Goal: Find specific page/section: Find specific page/section

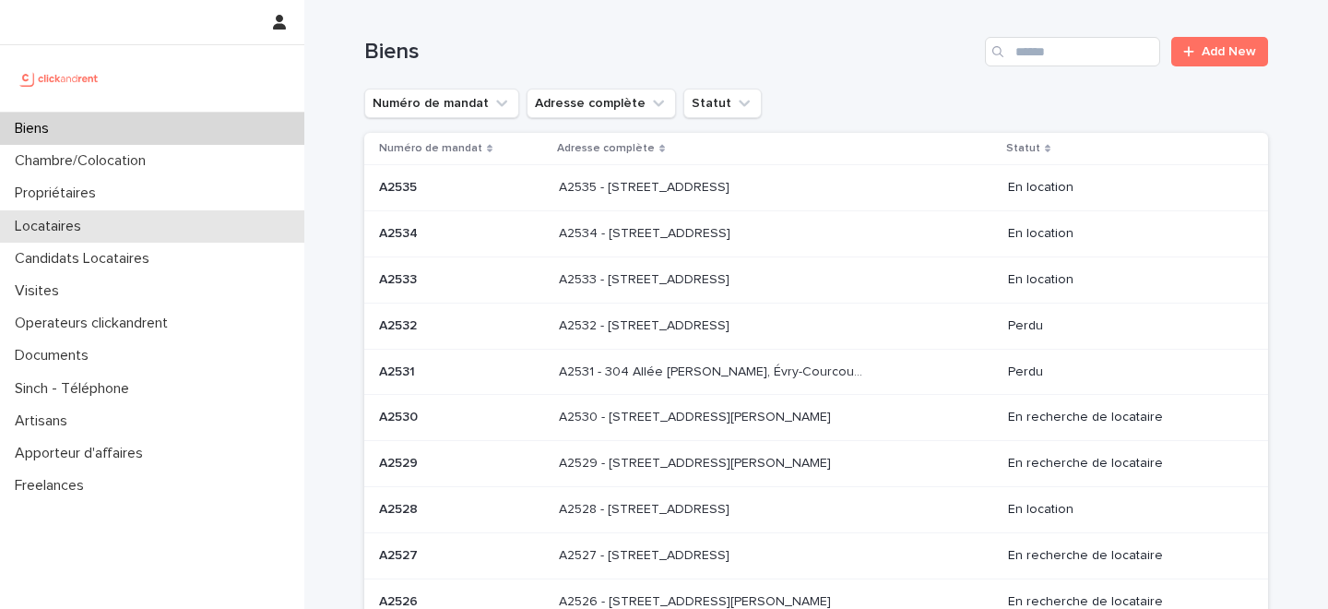
click at [143, 223] on div "Locataires" at bounding box center [152, 226] width 304 height 32
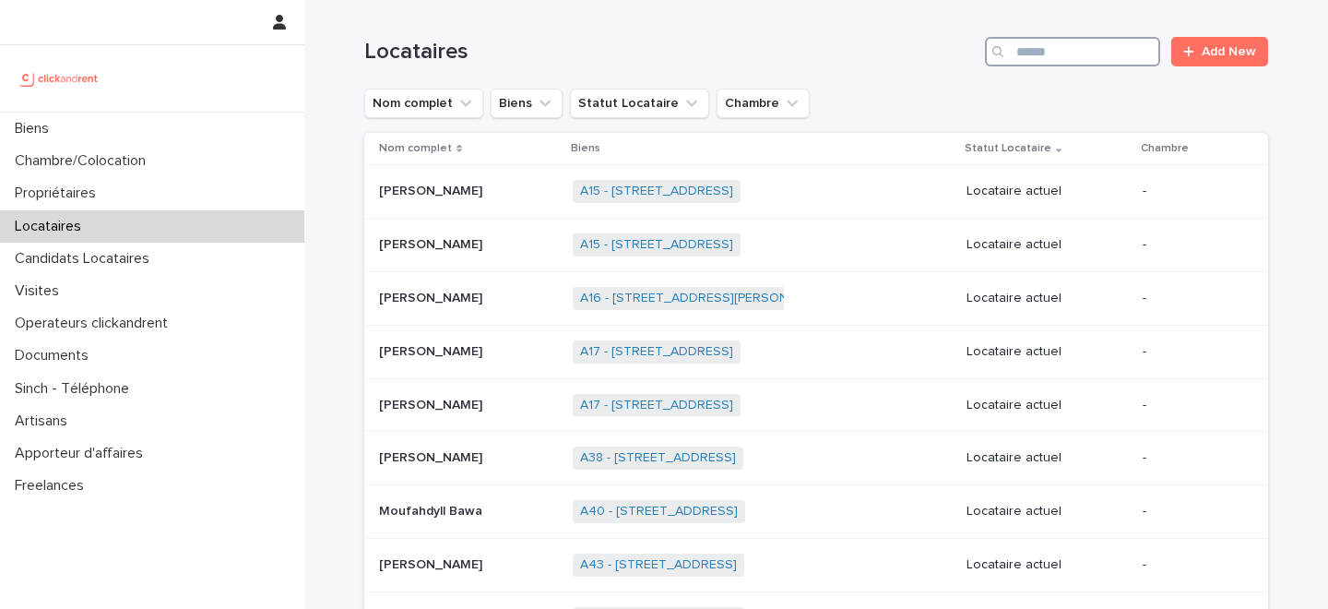
click at [1110, 62] on input "Search" at bounding box center [1072, 52] width 175 height 30
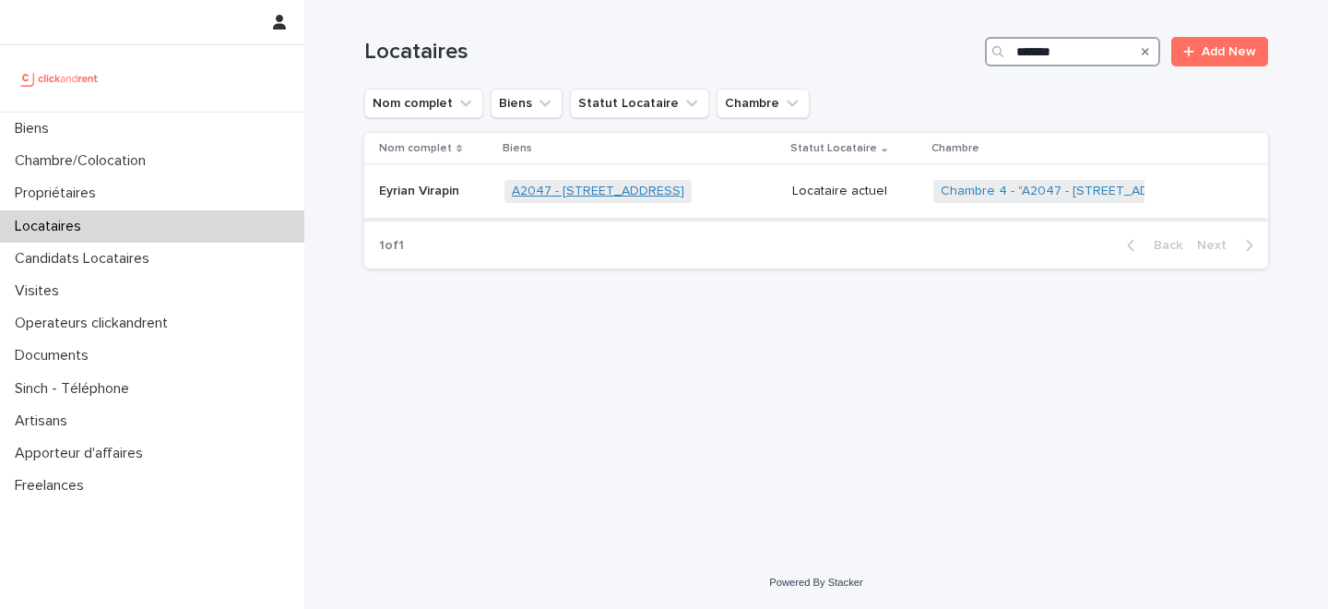
type input "*******"
click at [609, 192] on link "A2047 - [STREET_ADDRESS]" at bounding box center [598, 191] width 172 height 16
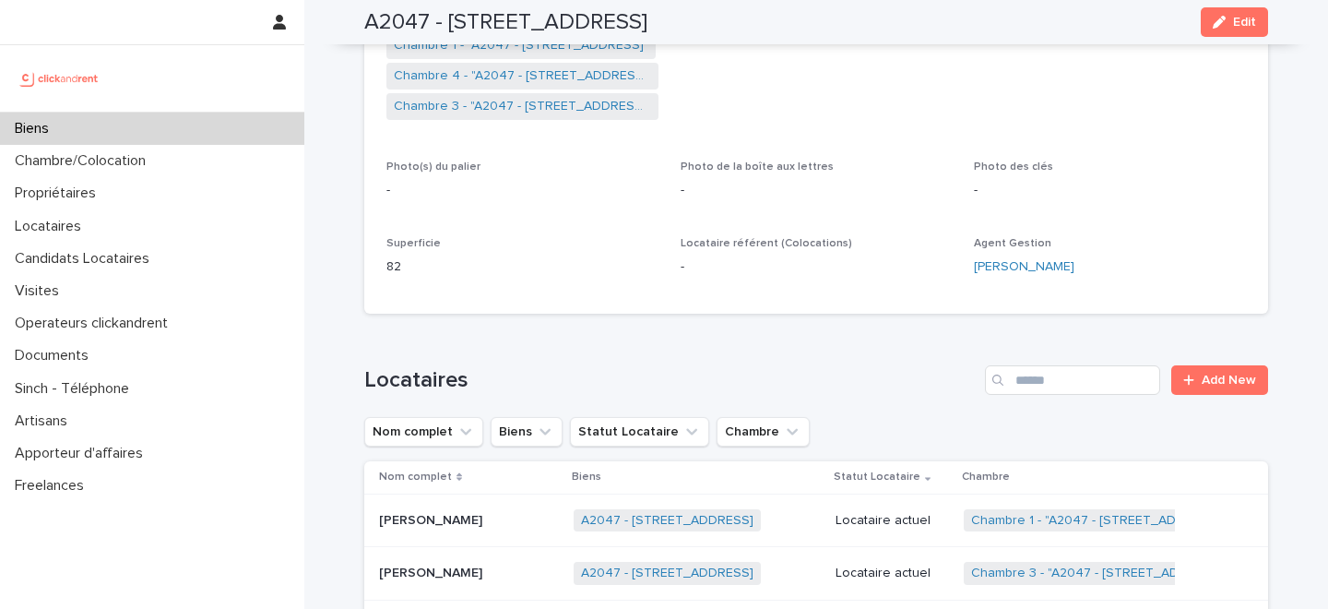
scroll to position [450, 0]
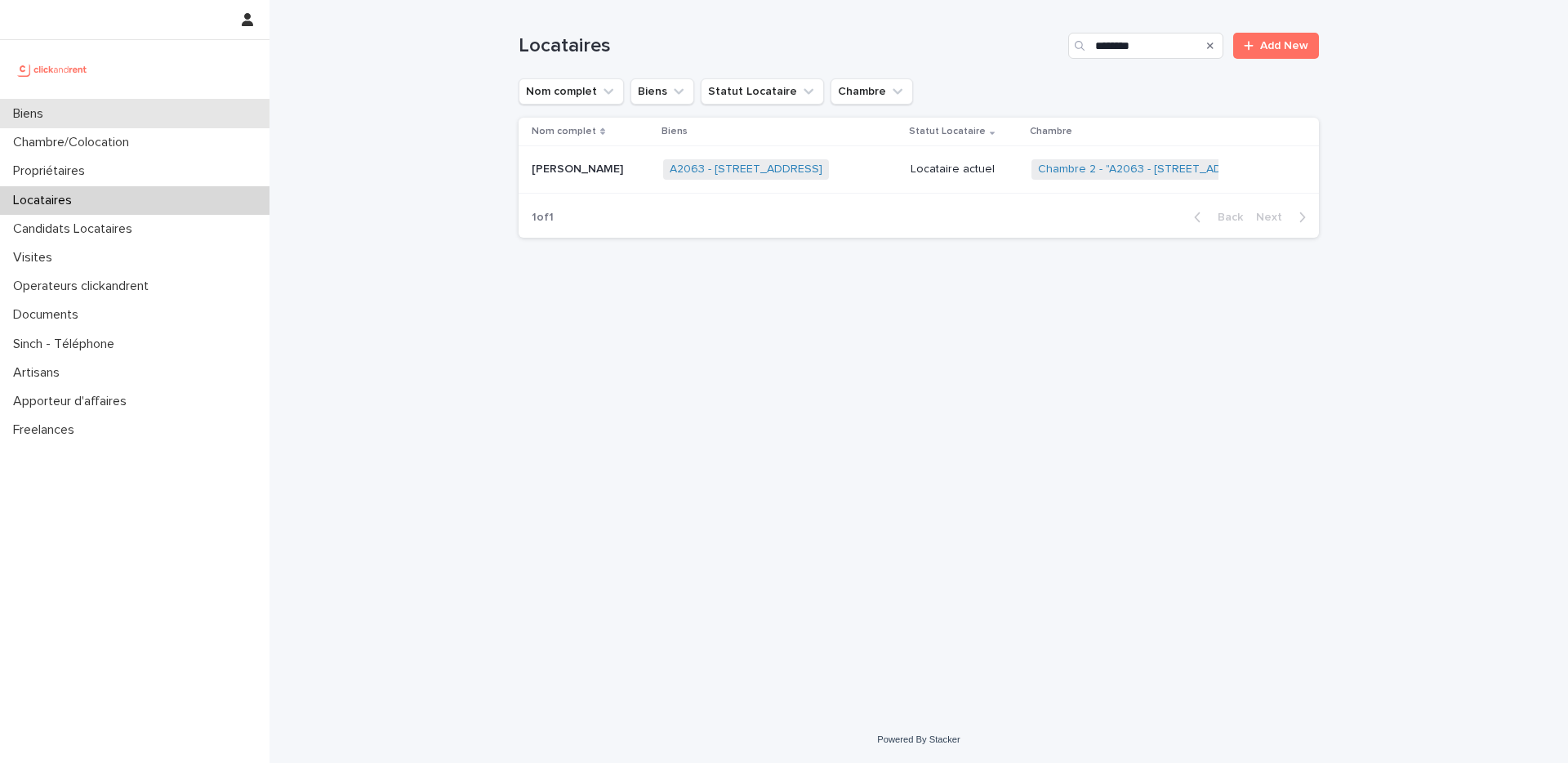
click at [120, 125] on div "Biens" at bounding box center [135, 113] width 269 height 28
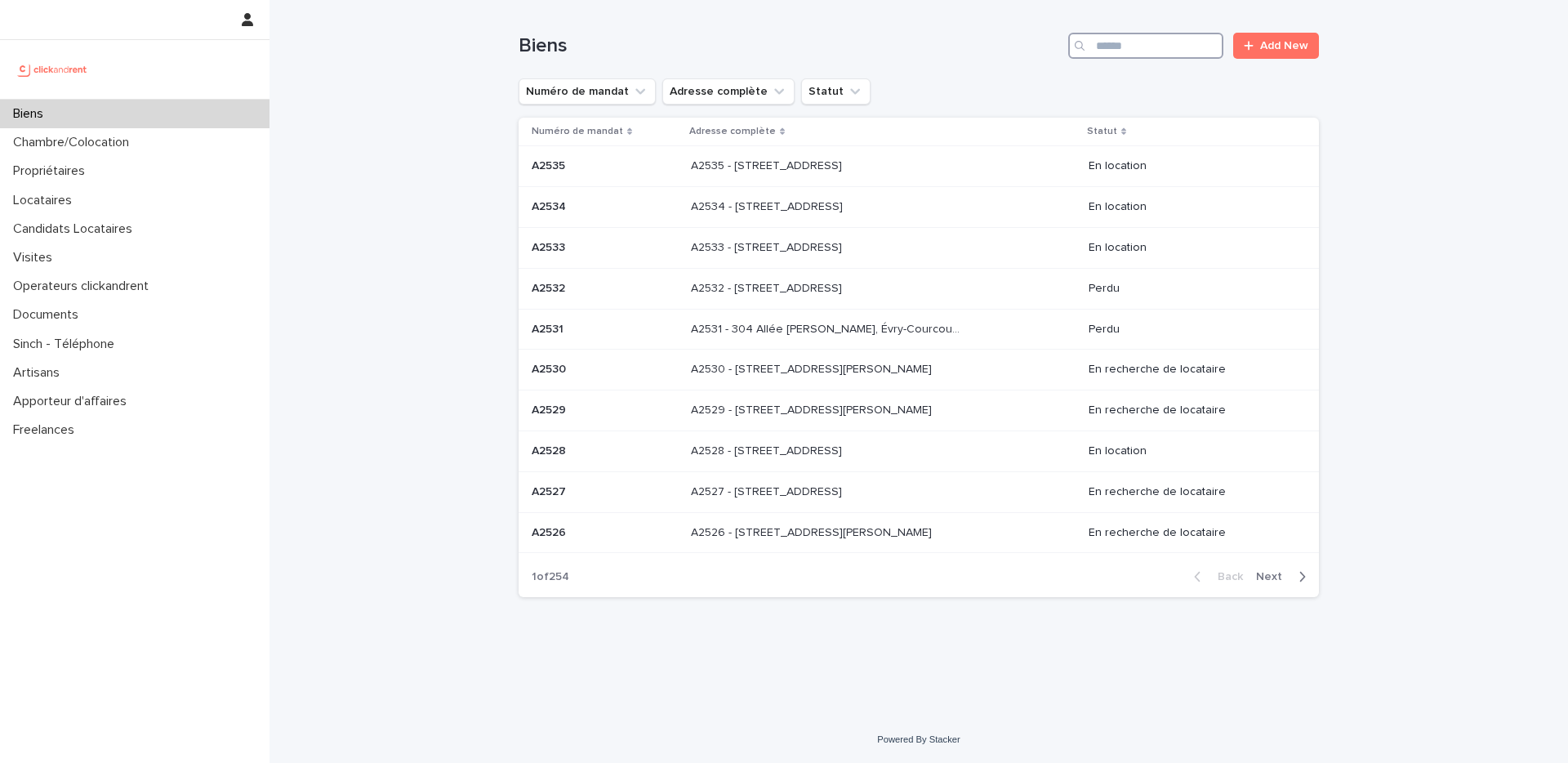
click at [1144, 48] on input "Search" at bounding box center [1145, 46] width 155 height 27
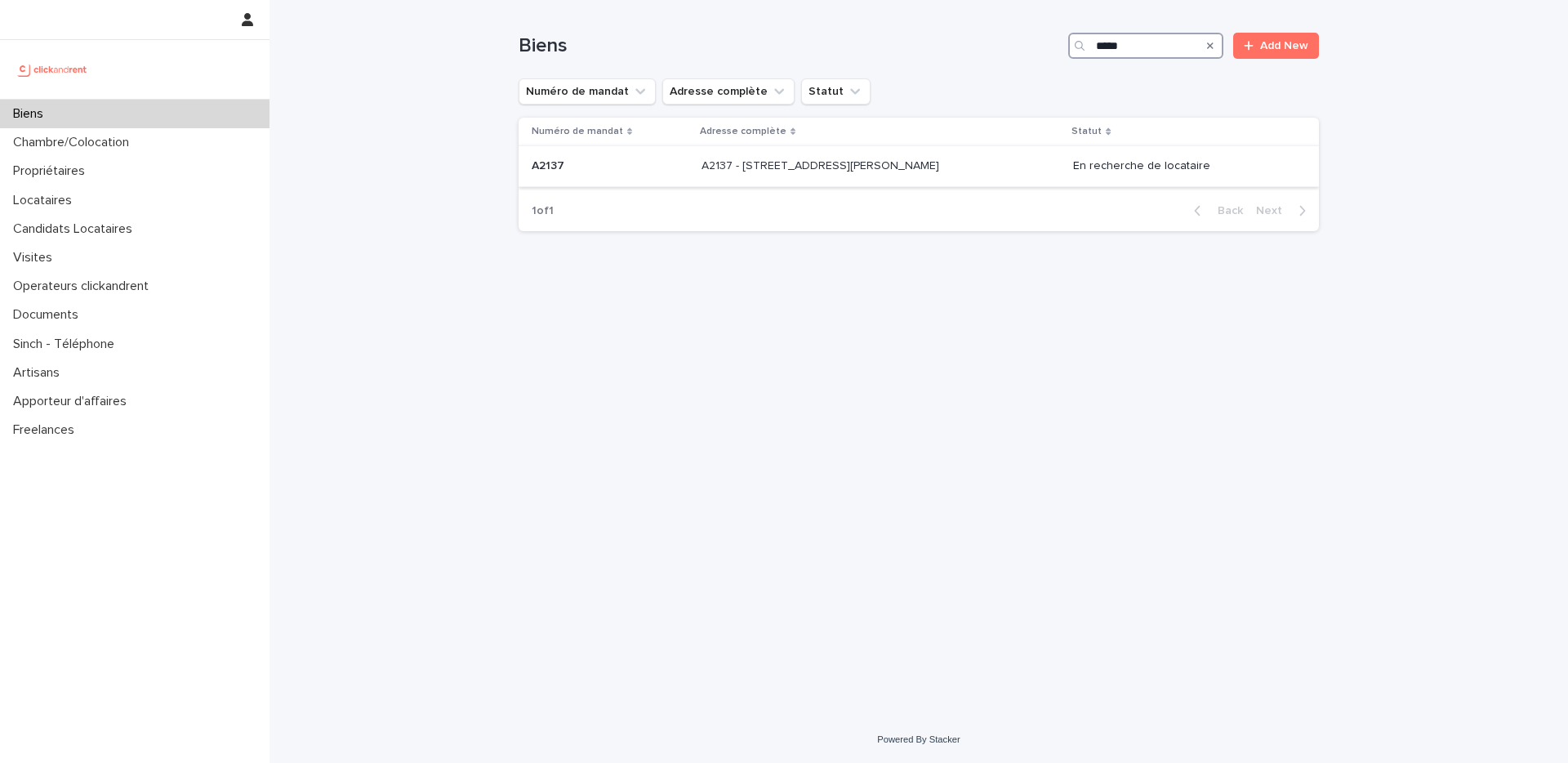
type input "*****"
click at [587, 166] on p at bounding box center [609, 167] width 157 height 14
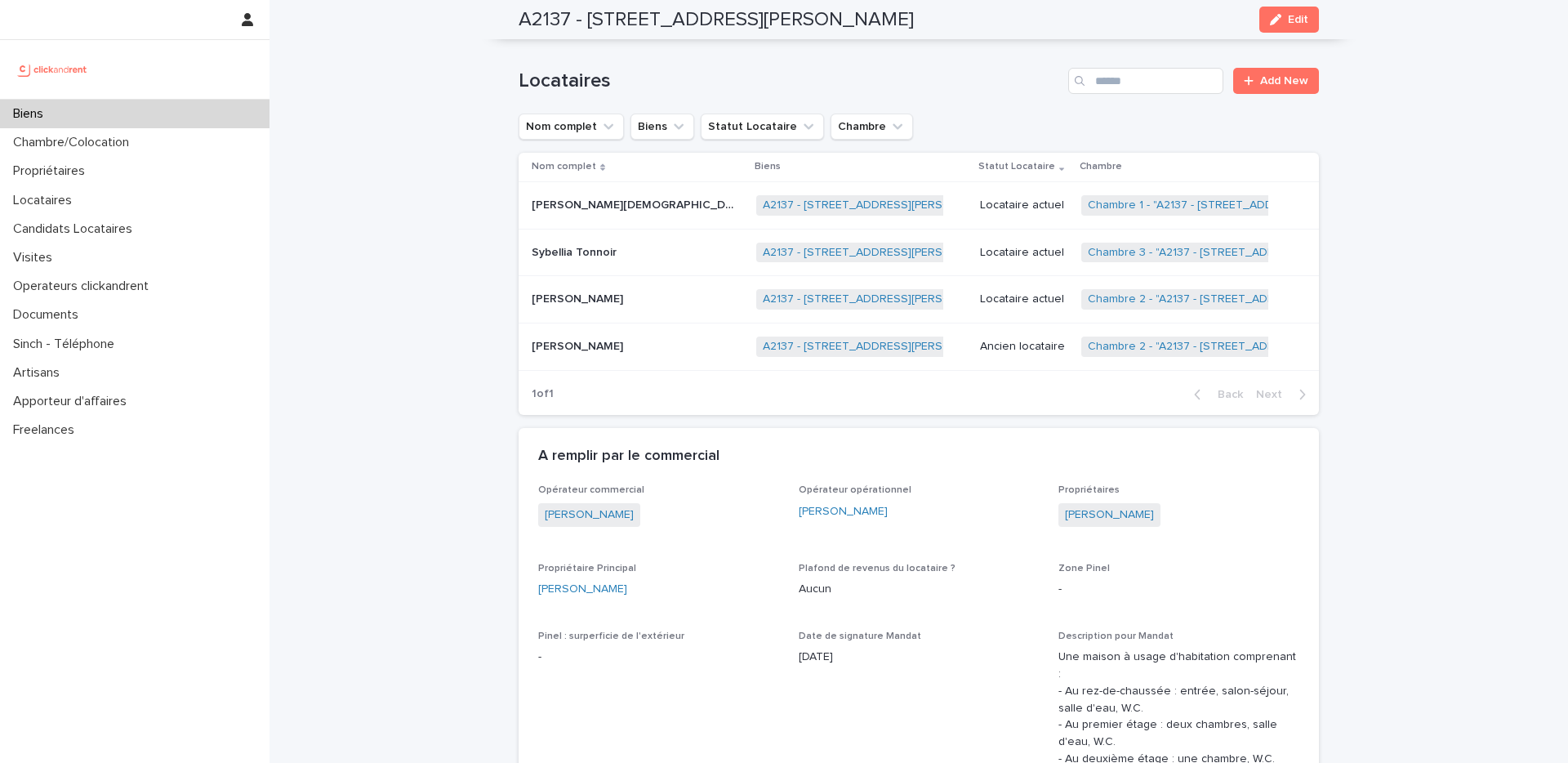
scroll to position [642, 0]
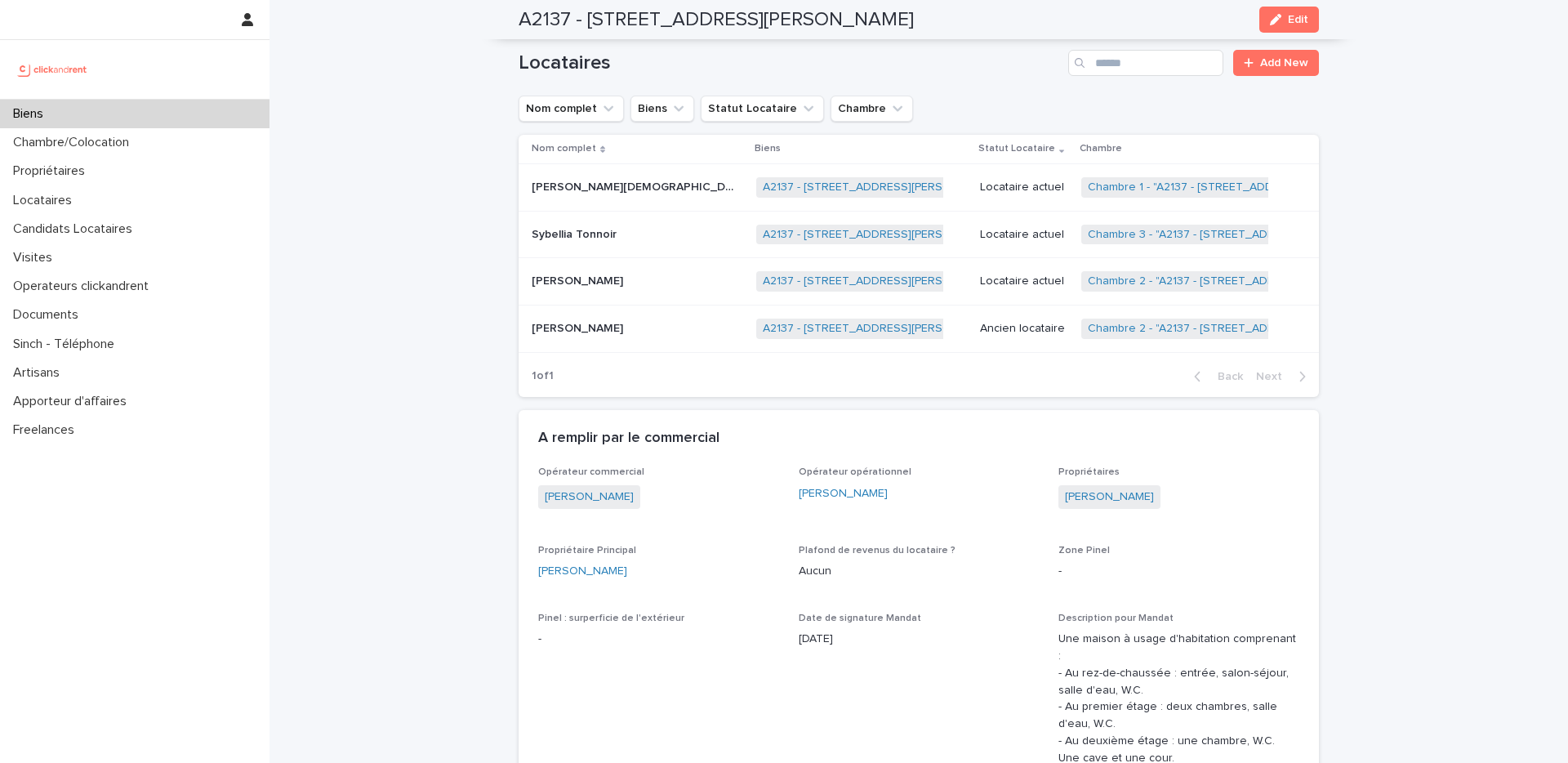
click at [570, 236] on p "Sybellia Tonnoir" at bounding box center [576, 233] width 89 height 17
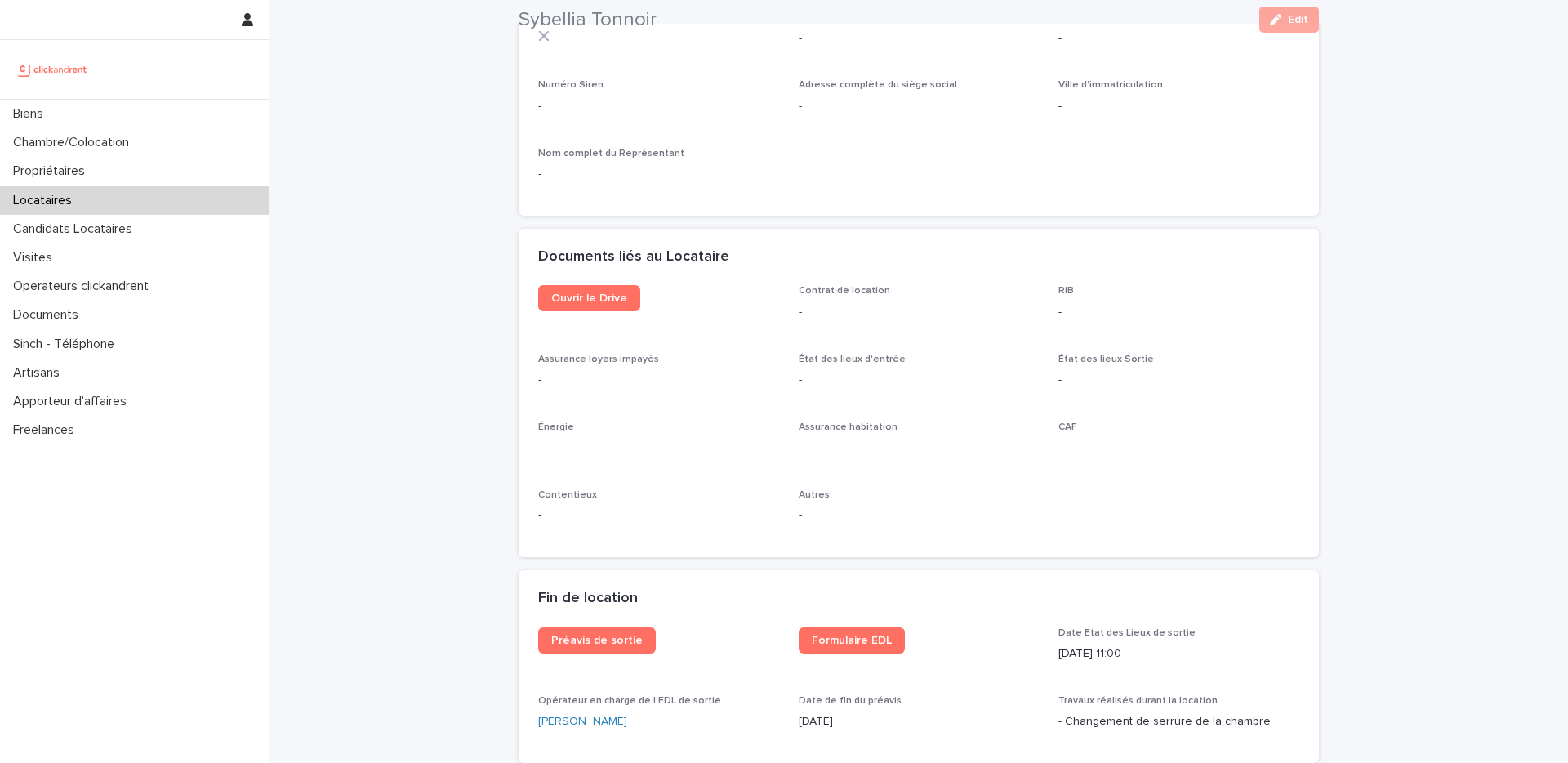
scroll to position [2011, 0]
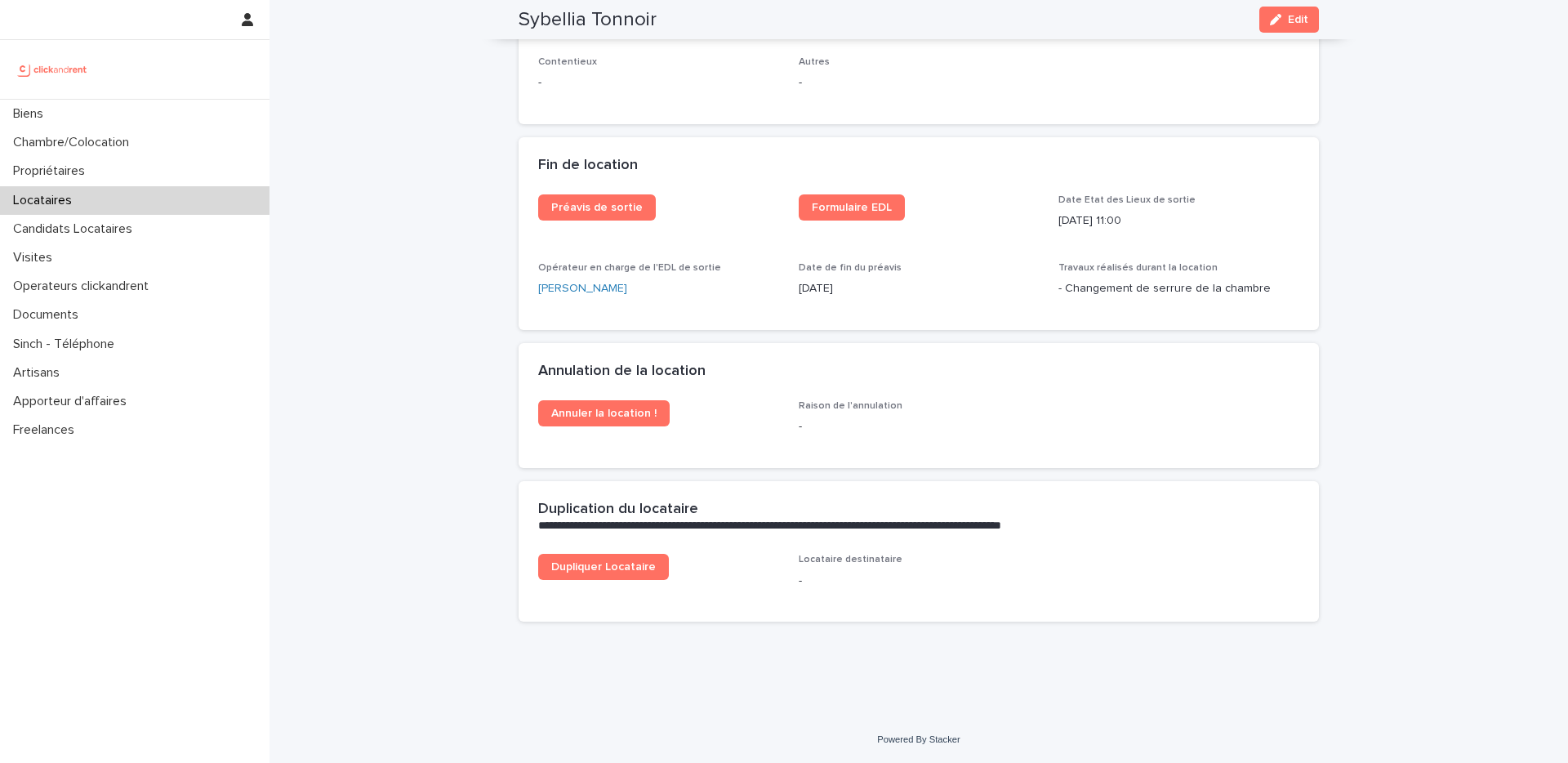
click at [910, 282] on p "[DATE]" at bounding box center [920, 288] width 241 height 17
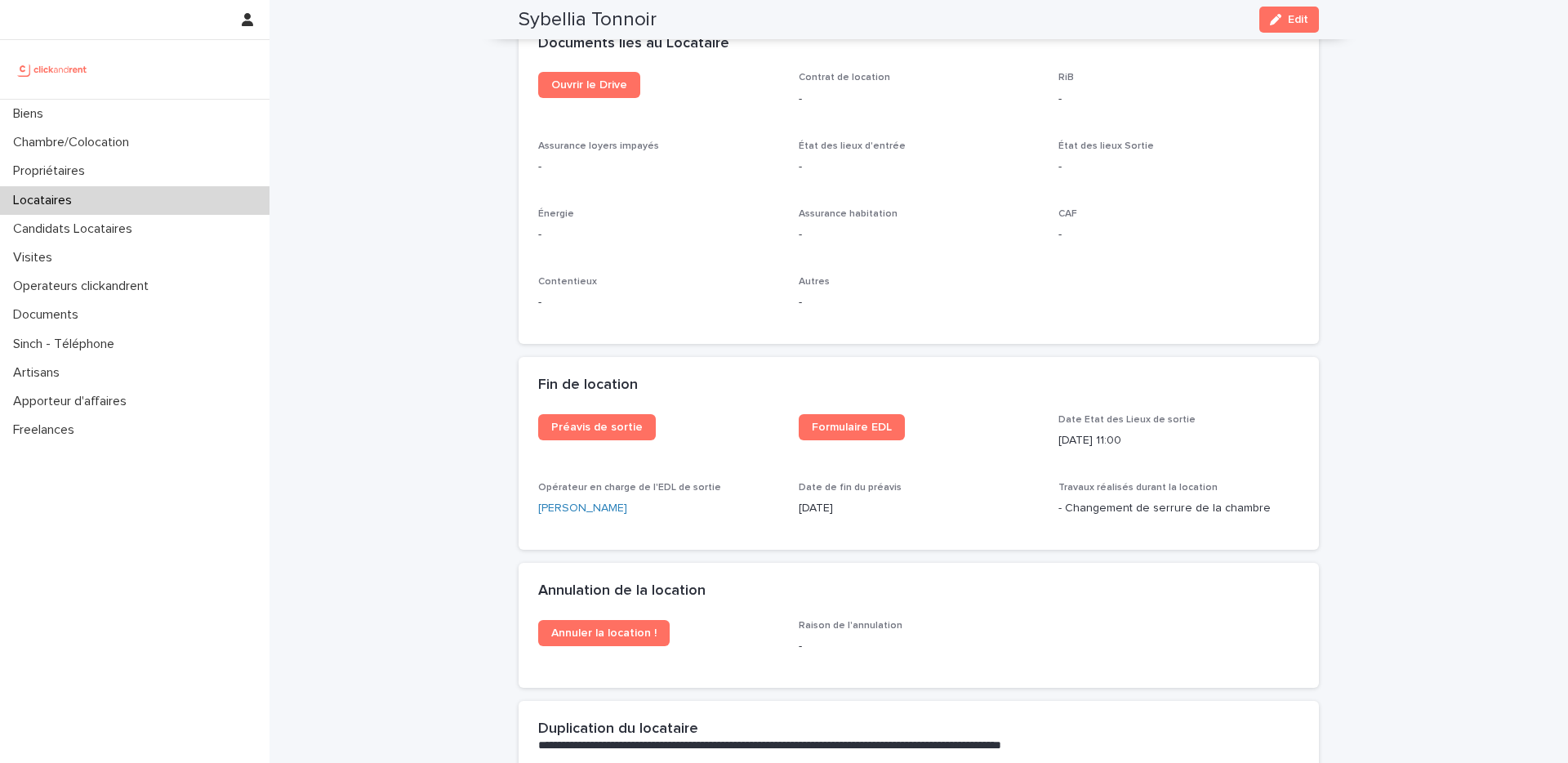
scroll to position [1734, 0]
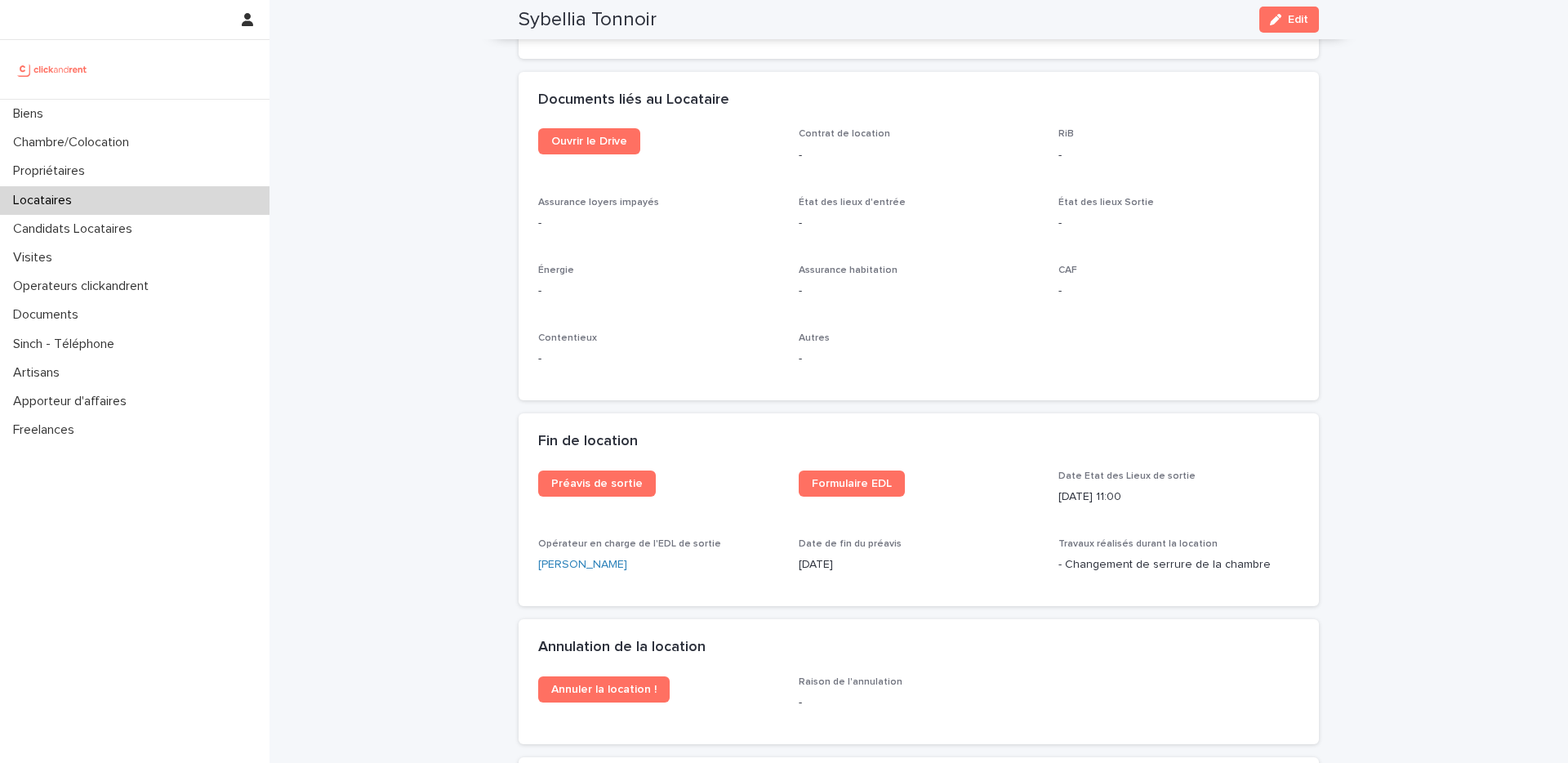
click at [695, 257] on div "Ouvrir le Drive Contrat de location - RiB - Assurance loyers impayés - État des…" at bounding box center [919, 254] width 761 height 253
click at [756, 569] on div "[PERSON_NAME]" at bounding box center [659, 564] width 241 height 17
